Goal: Information Seeking & Learning: Learn about a topic

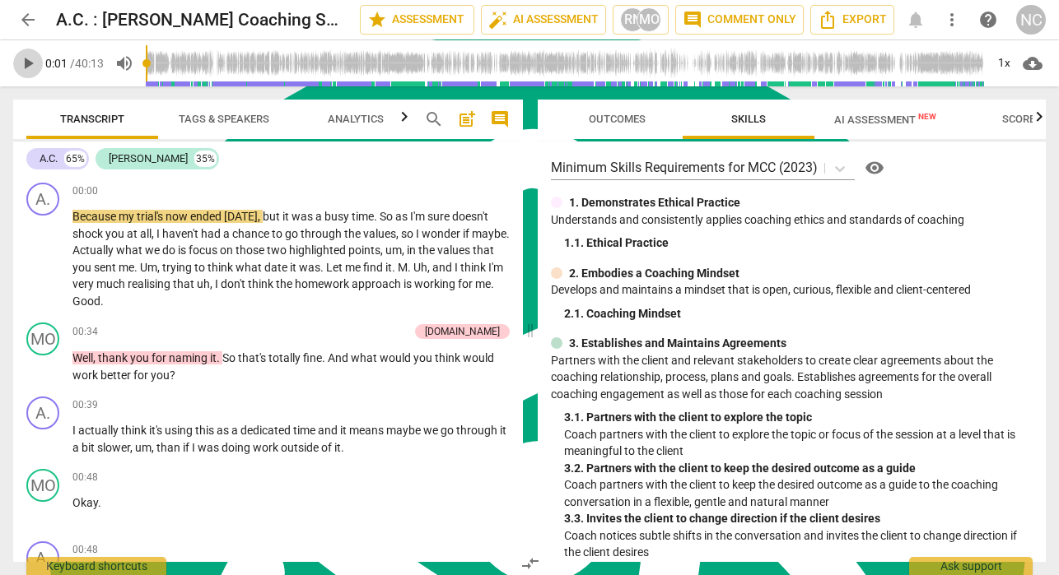
click at [30, 71] on span "play_arrow" at bounding box center [28, 64] width 20 height 20
click at [28, 58] on span "pause" at bounding box center [28, 64] width 20 height 20
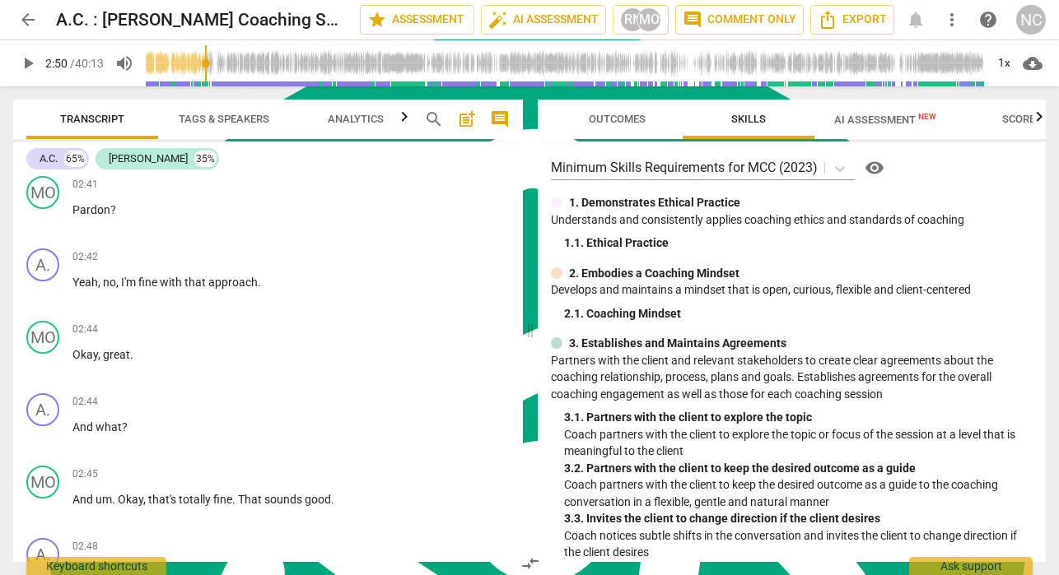
scroll to position [1636, 0]
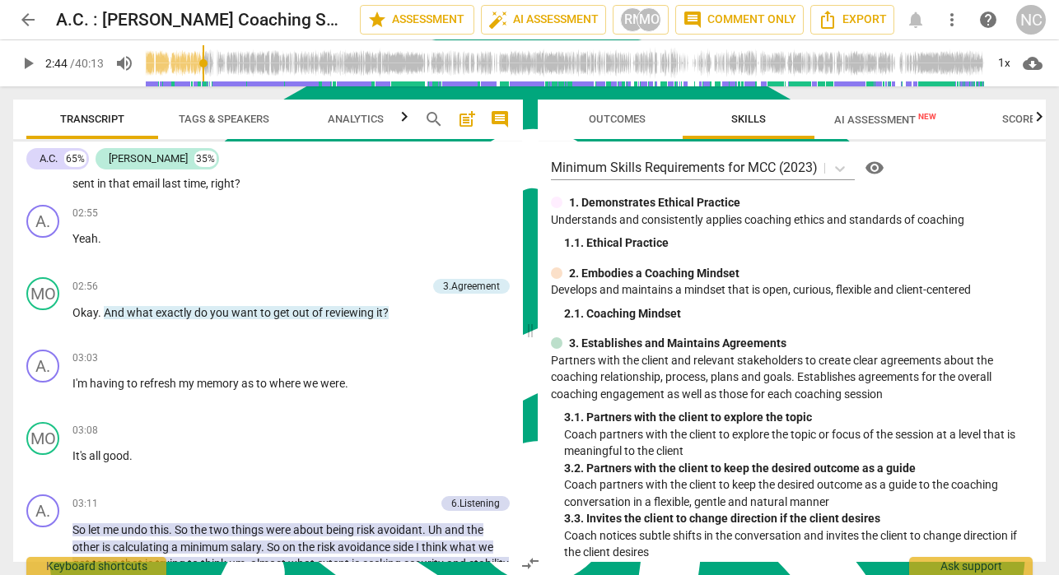
drag, startPoint x: 151, startPoint y: 62, endPoint x: 206, endPoint y: 66, distance: 54.5
click at [206, 66] on input "range" at bounding box center [565, 63] width 839 height 53
click at [26, 63] on span "play_arrow" at bounding box center [28, 64] width 20 height 20
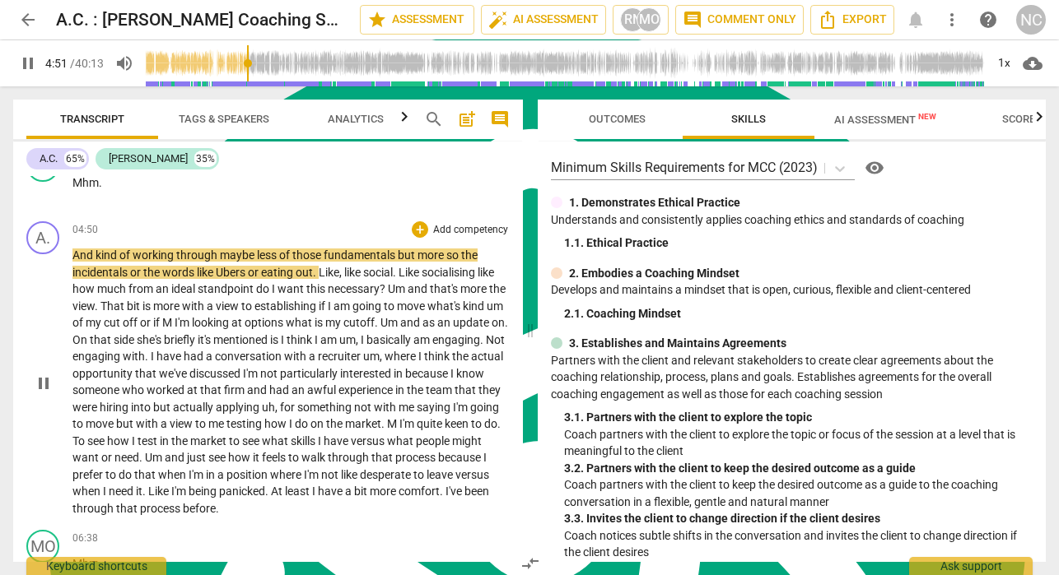
scroll to position [2203, 0]
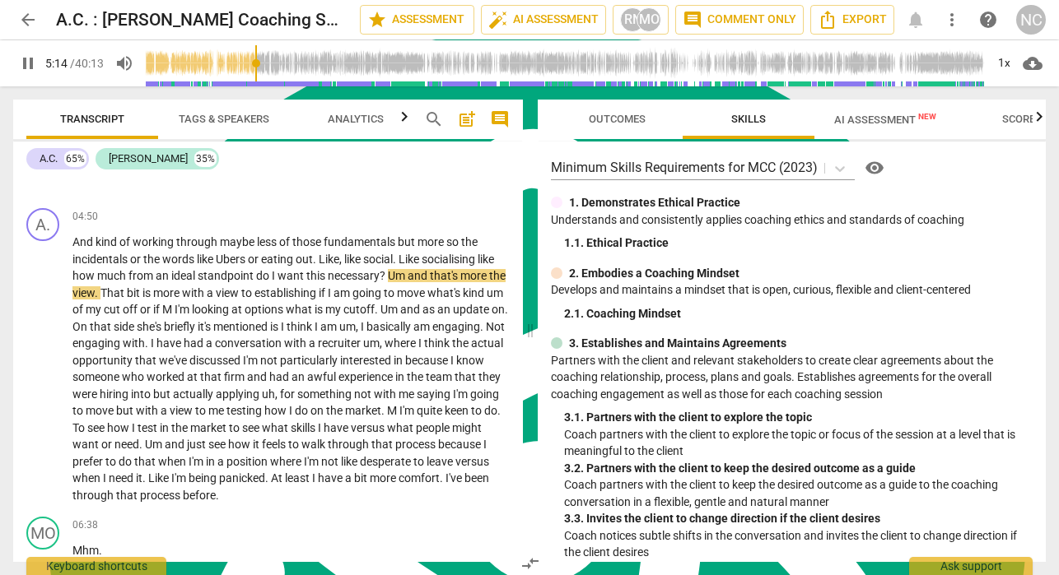
click at [28, 57] on span "pause" at bounding box center [28, 64] width 20 height 20
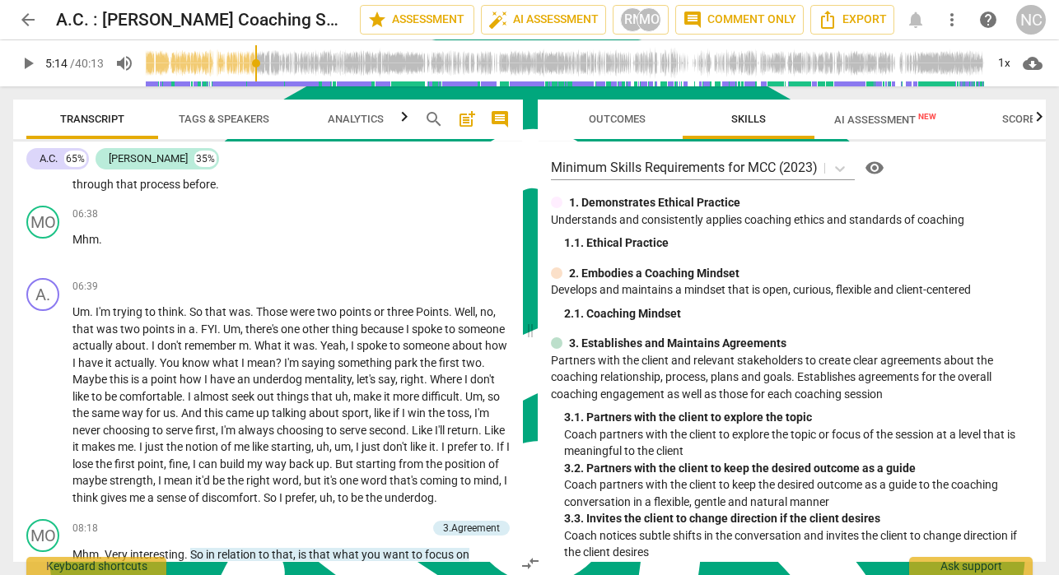
scroll to position [2506, 0]
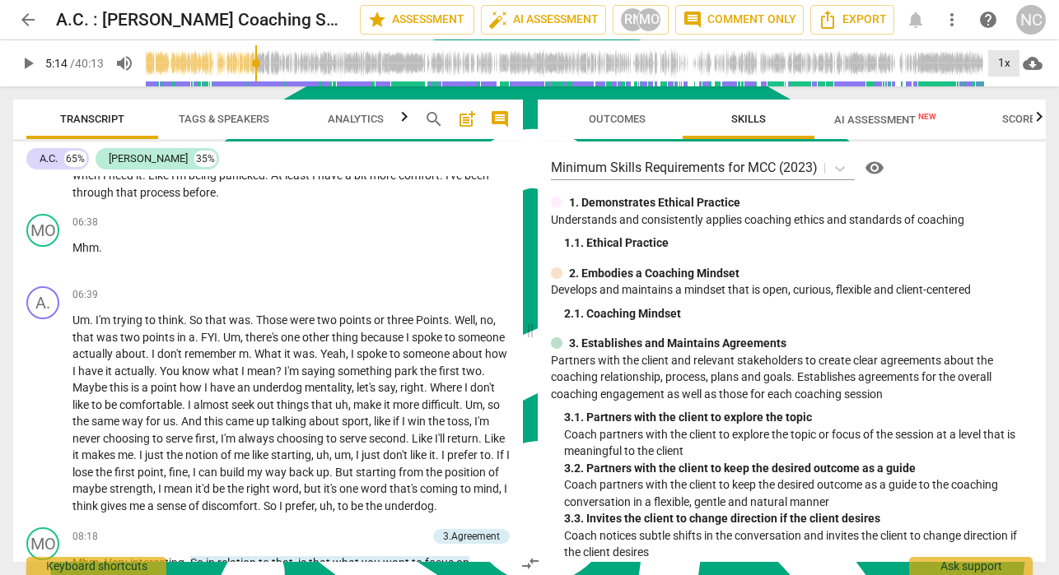
click at [1001, 62] on div "1x" at bounding box center [1003, 63] width 31 height 26
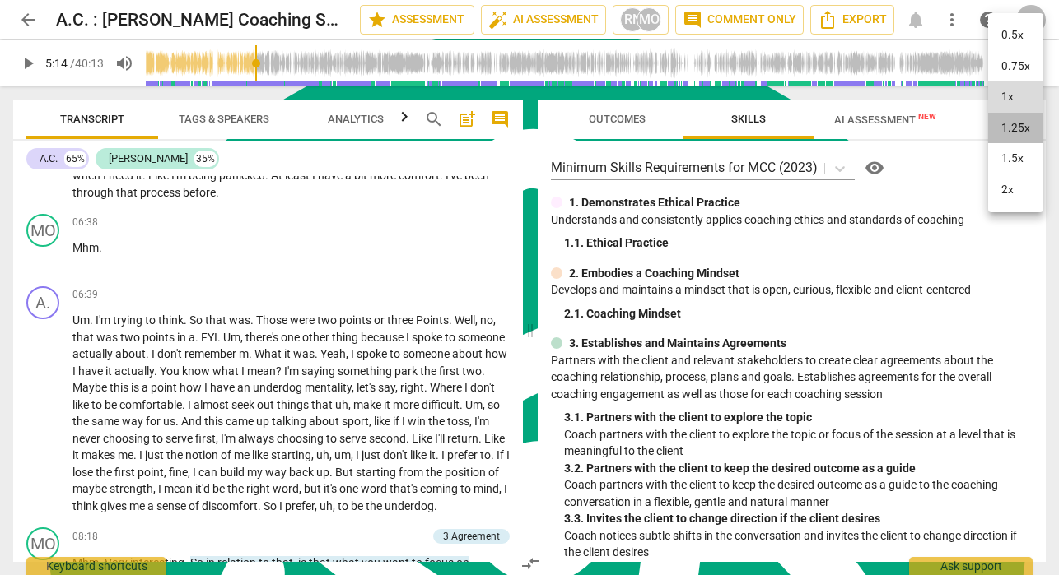
click at [1003, 130] on li "1.25x" at bounding box center [1015, 128] width 55 height 31
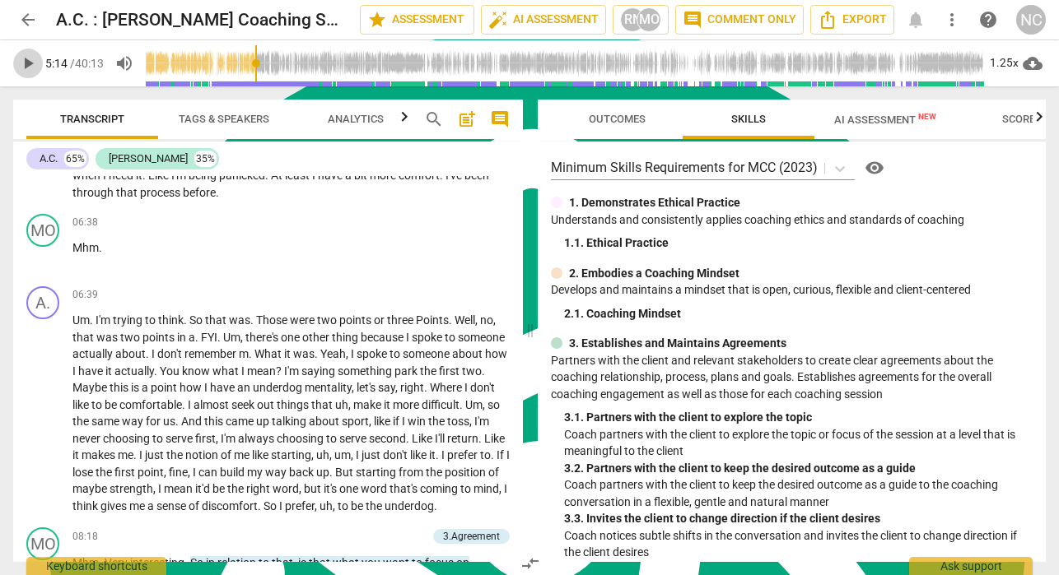
click at [28, 67] on span "play_arrow" at bounding box center [28, 64] width 20 height 20
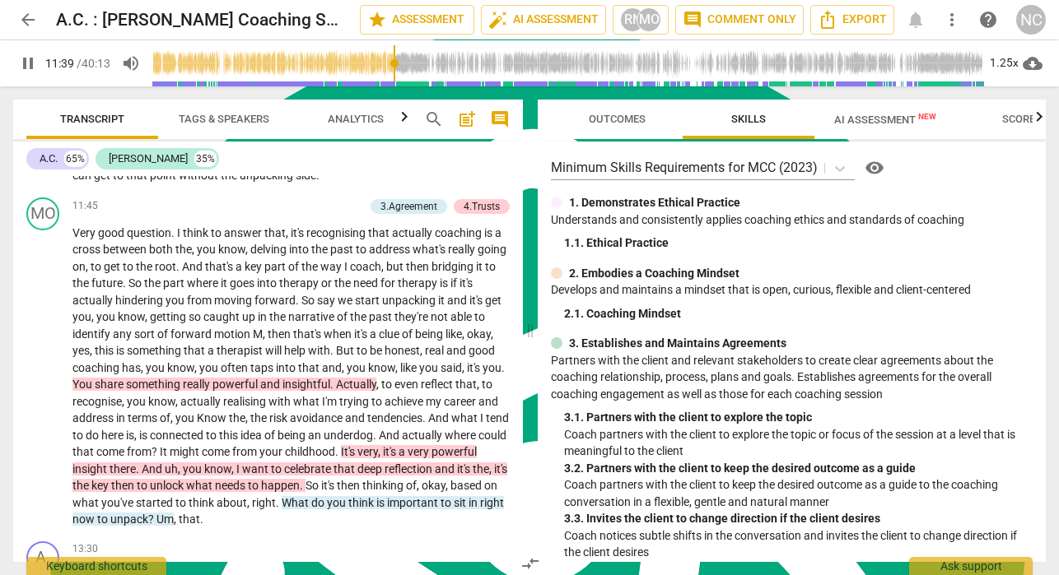
scroll to position [3918, 0]
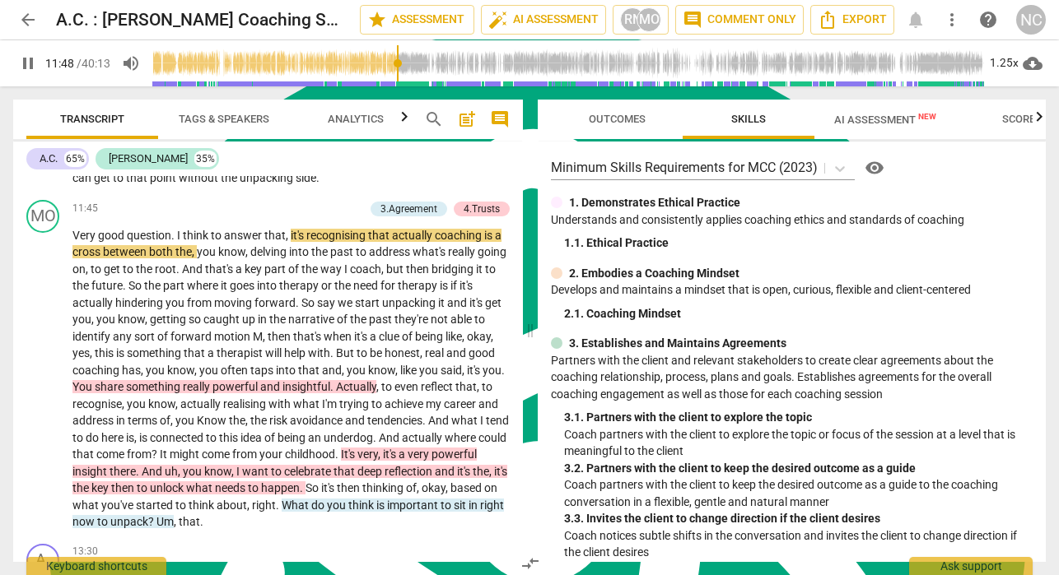
click at [26, 58] on span "pause" at bounding box center [28, 64] width 20 height 20
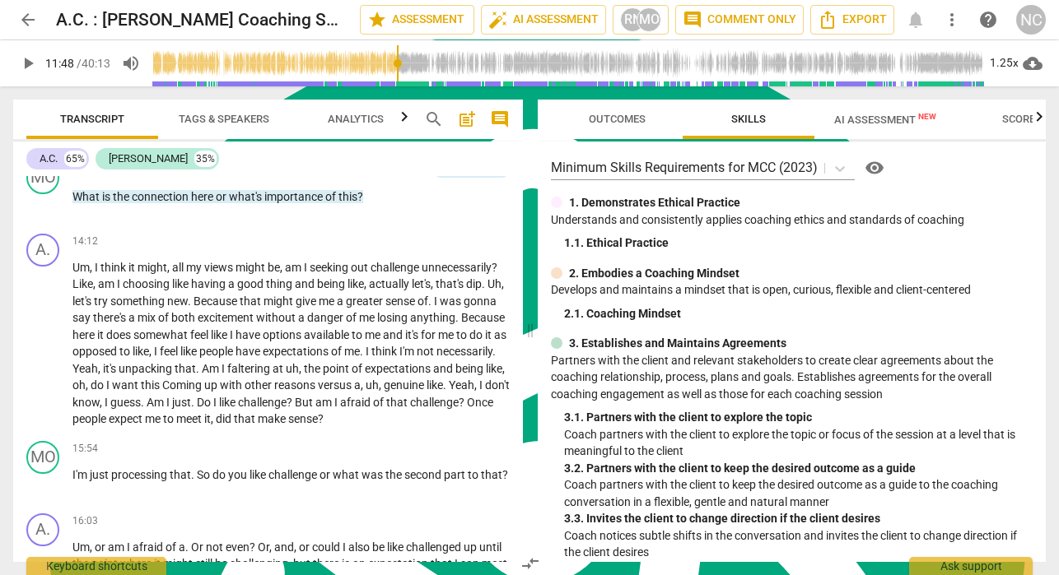
scroll to position [4812, 0]
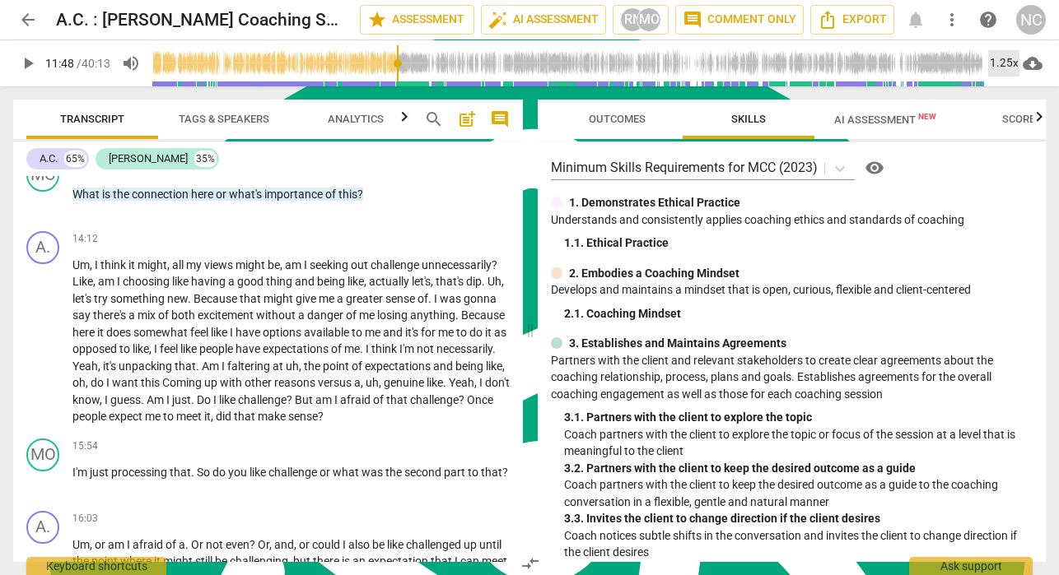
click at [1005, 66] on div "1.25x" at bounding box center [1003, 63] width 31 height 26
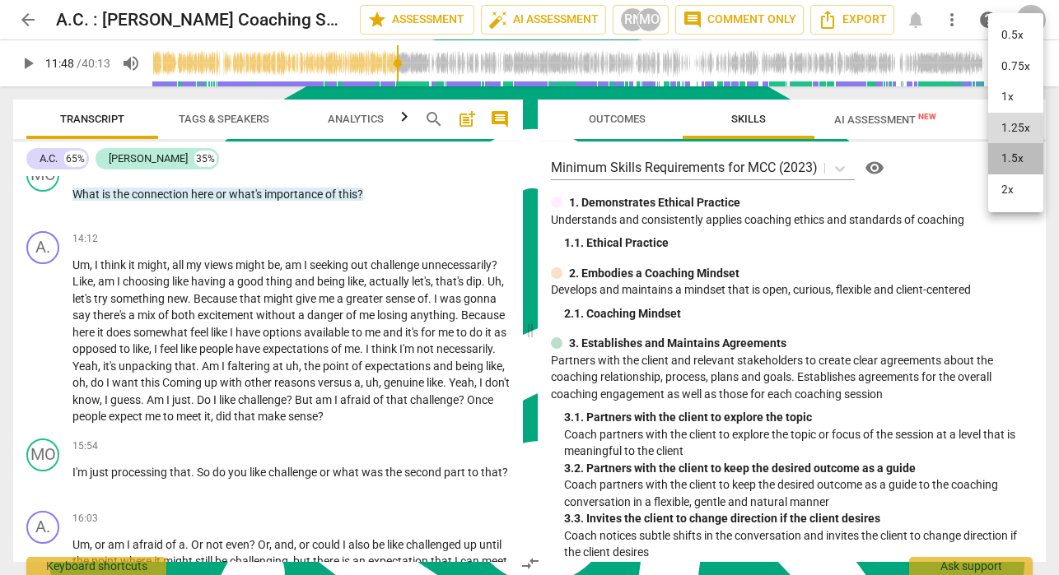
click at [1008, 156] on li "1.5x" at bounding box center [1015, 158] width 55 height 31
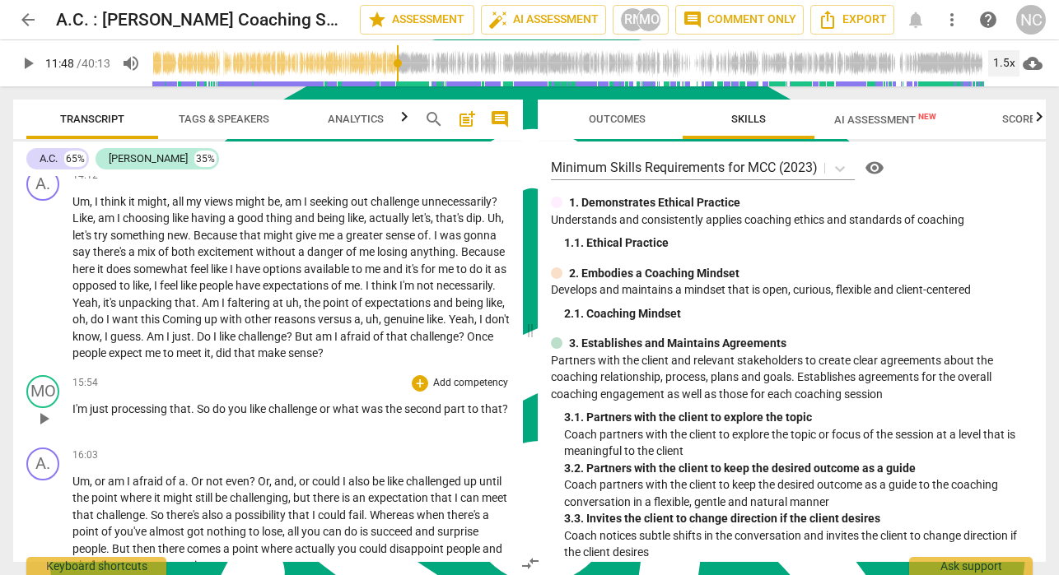
scroll to position [4928, 0]
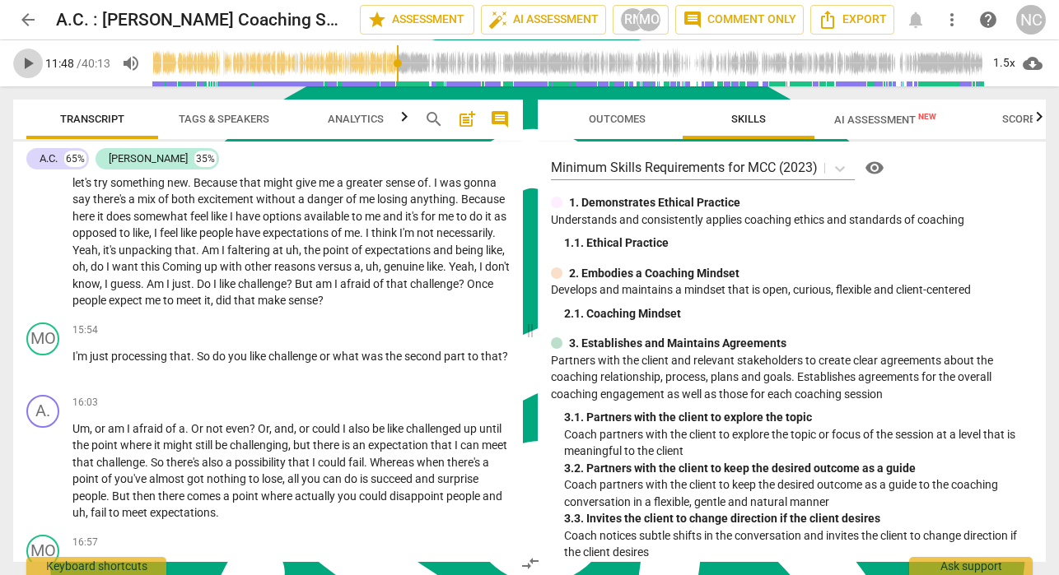
click at [28, 59] on span "play_arrow" at bounding box center [28, 64] width 20 height 20
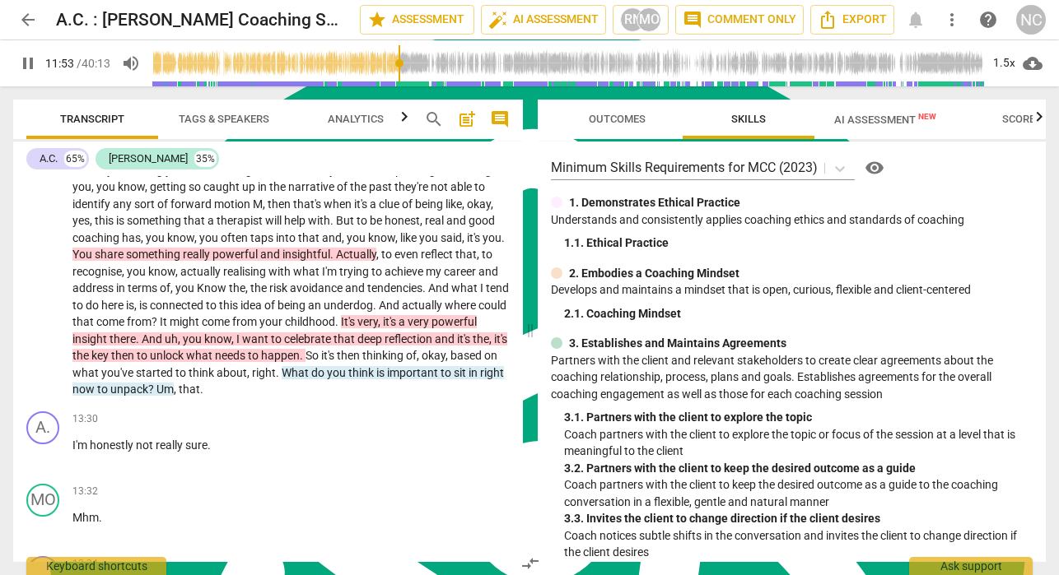
scroll to position [4041, 0]
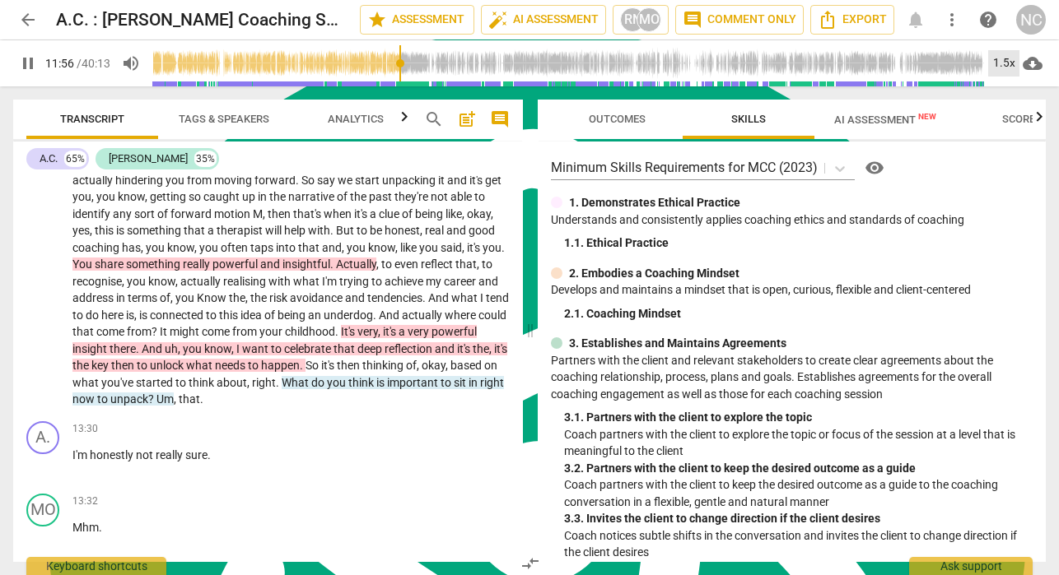
click at [1003, 62] on div "1.5x" at bounding box center [1003, 63] width 31 height 26
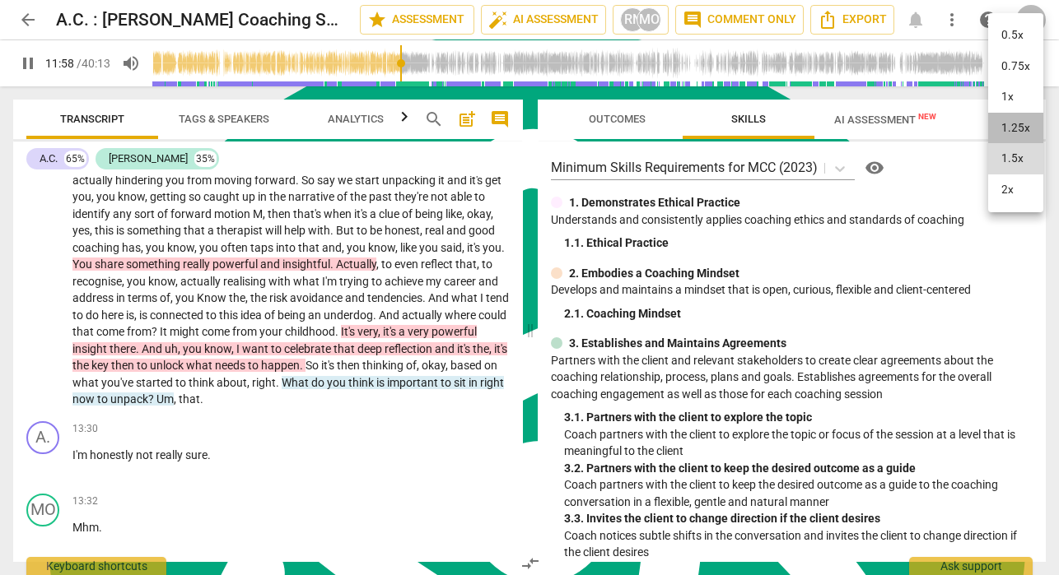
click at [1004, 125] on li "1.25x" at bounding box center [1015, 128] width 55 height 31
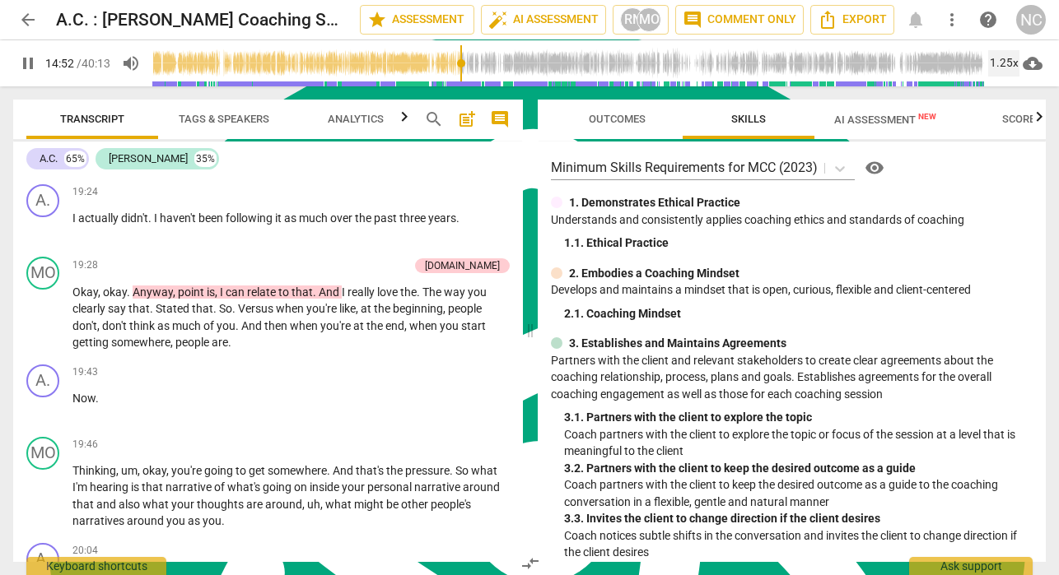
scroll to position [5981, 0]
click at [28, 69] on span "pause" at bounding box center [28, 64] width 20 height 20
type input "896"
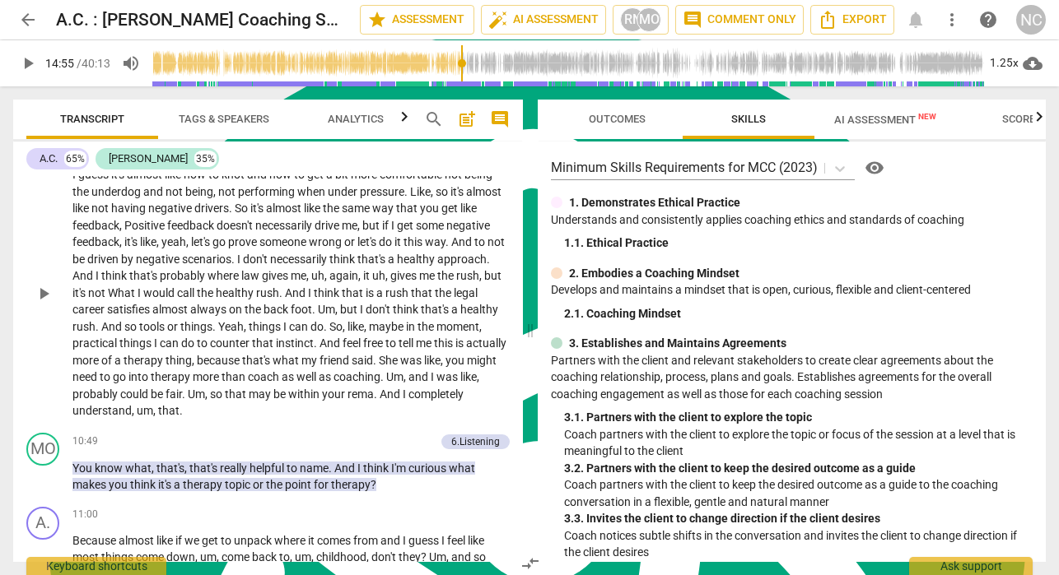
scroll to position [3431, 0]
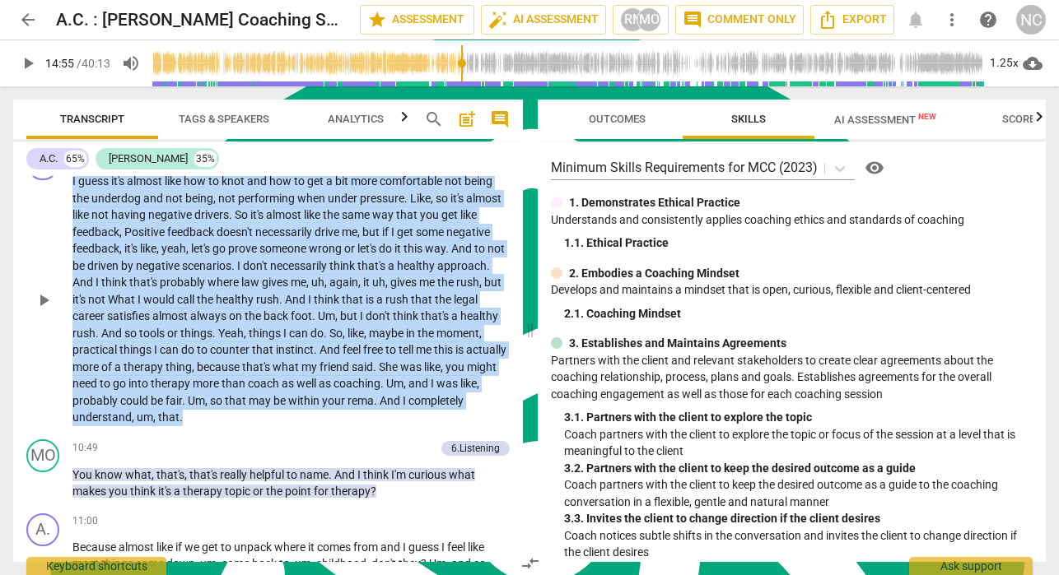
drag, startPoint x: 257, startPoint y: 449, endPoint x: 67, endPoint y: 220, distance: 297.5
type textarea "I guess it's almost like how to knot and how to get a bit more comfortable not …"
click at [67, 220] on div "A. play_arrow pause 09:10 + Add competency keyboard_arrow_right I guess it's al…" at bounding box center [267, 287] width 509 height 292
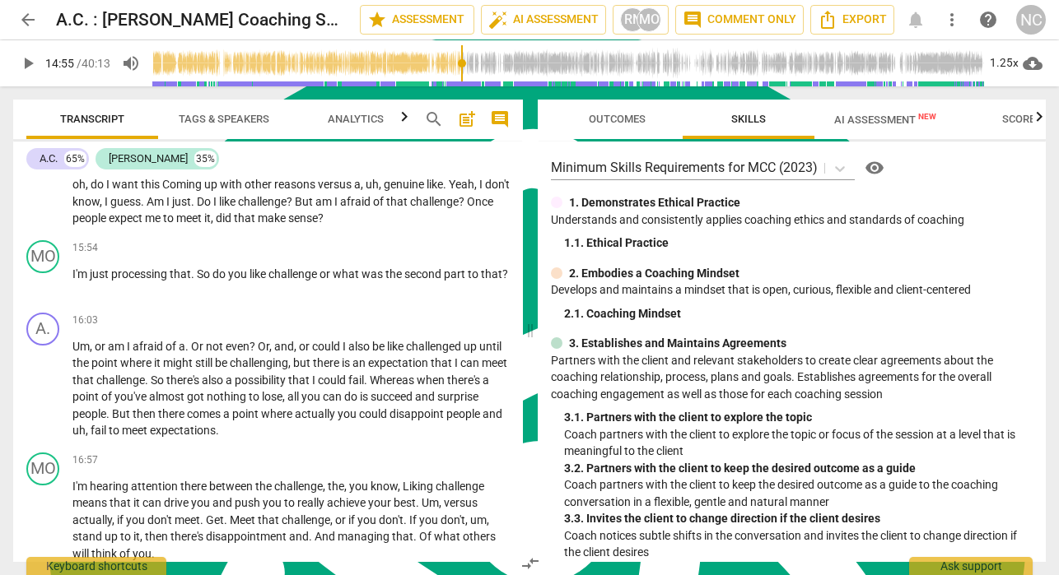
scroll to position [5005, 0]
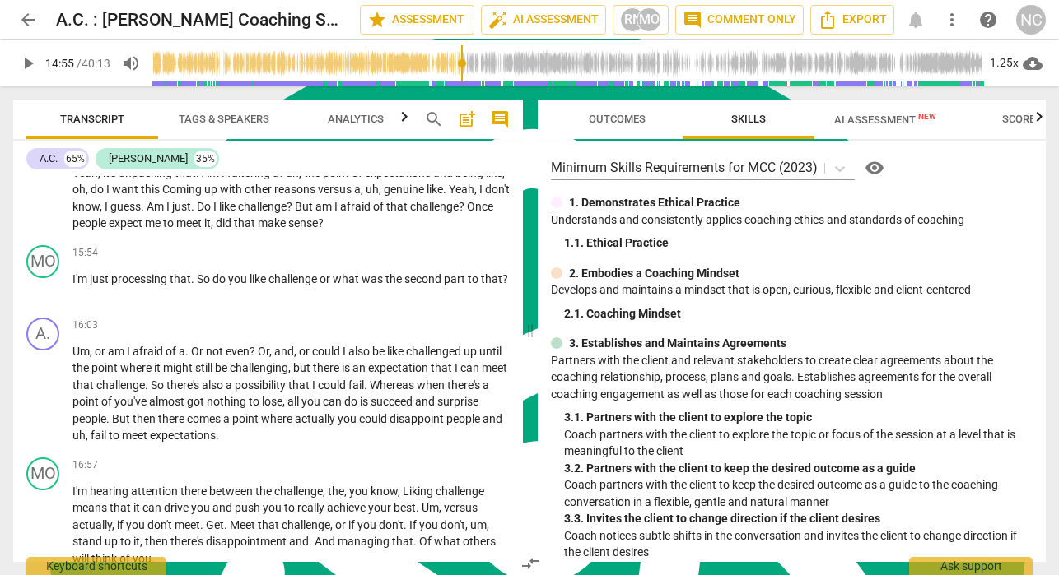
type input "896"
